Goal: Task Accomplishment & Management: Manage account settings

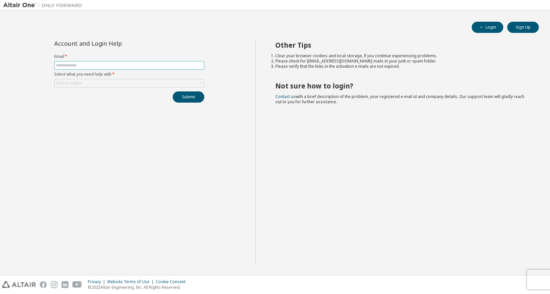
click at [102, 67] on input "text" at bounding box center [129, 65] width 147 height 5
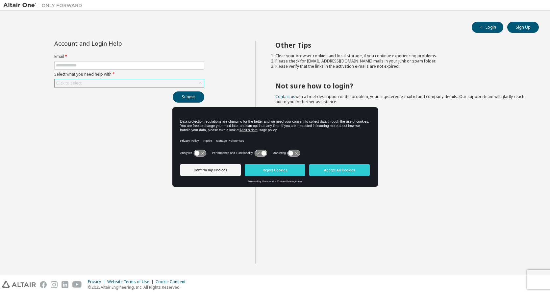
click at [102, 84] on div "Click to select" at bounding box center [129, 83] width 149 height 8
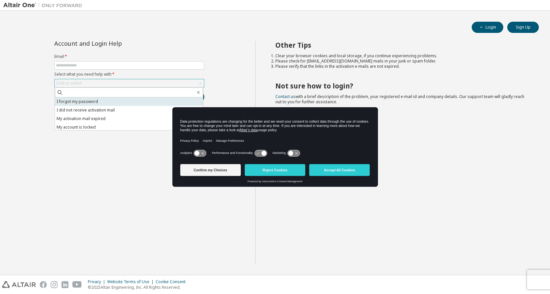
click at [92, 102] on li "I forgot my password" at bounding box center [129, 101] width 148 height 9
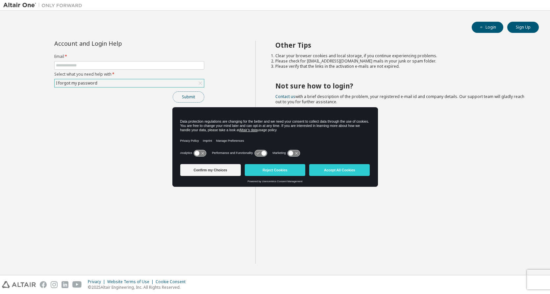
click at [186, 97] on button "Submit" at bounding box center [189, 96] width 32 height 11
click at [132, 64] on input "text" at bounding box center [129, 65] width 147 height 5
type input "**********"
click at [182, 94] on button "Submit" at bounding box center [189, 96] width 32 height 11
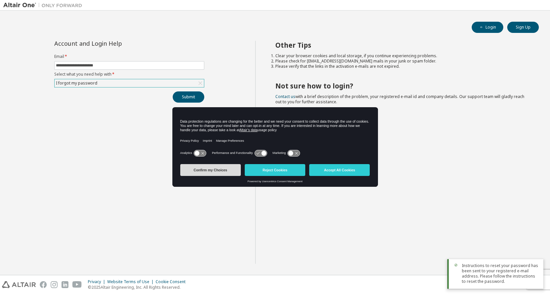
drag, startPoint x: 219, startPoint y: 172, endPoint x: 258, endPoint y: 212, distance: 55.8
click at [259, 212] on body "**********" at bounding box center [275, 147] width 550 height 294
click at [273, 168] on button "Reject Cookies" at bounding box center [275, 170] width 61 height 12
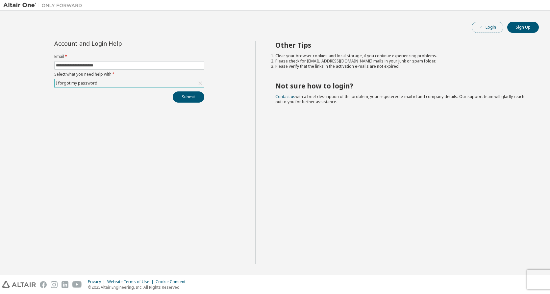
click at [495, 28] on button "Login" at bounding box center [488, 27] width 32 height 11
